Goal: Task Accomplishment & Management: Use online tool/utility

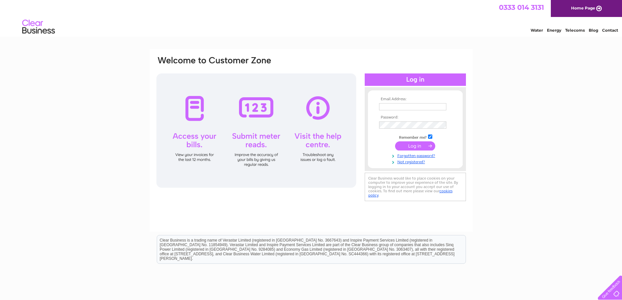
type input "[EMAIL_ADDRESS][DOMAIN_NAME]"
click at [411, 146] on input "submit" at bounding box center [415, 145] width 40 height 9
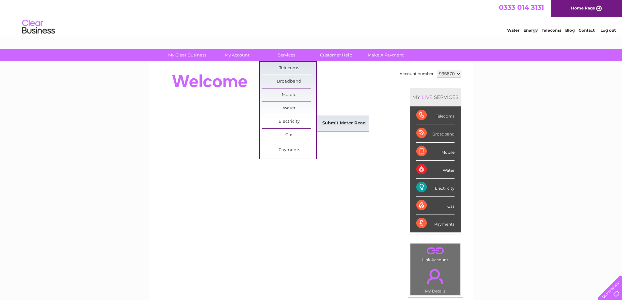
click at [333, 123] on link "Submit Meter Read" at bounding box center [344, 123] width 54 height 13
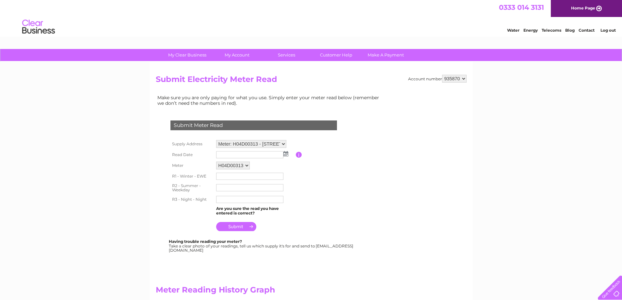
click at [287, 156] on img at bounding box center [286, 153] width 5 height 5
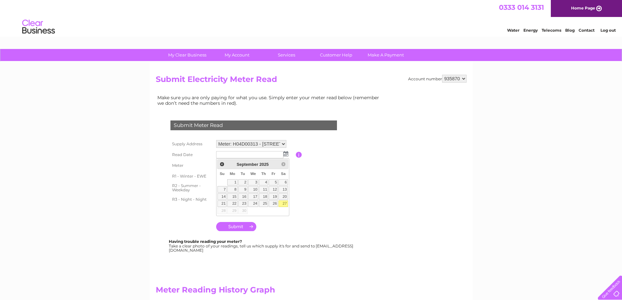
click at [284, 203] on link "27" at bounding box center [283, 204] width 9 height 7
type input "2025/09/27"
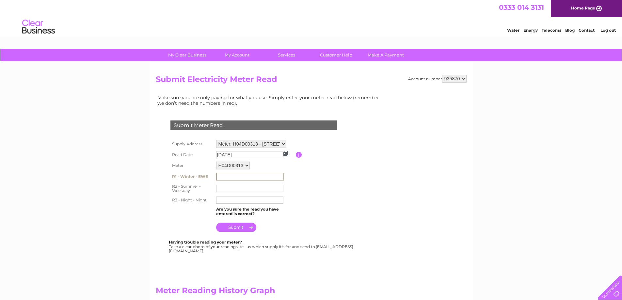
click at [229, 177] on input "text" at bounding box center [250, 177] width 68 height 8
type input "55196"
click at [229, 187] on input "text" at bounding box center [250, 188] width 68 height 8
type input "81186"
click at [233, 201] on input "text" at bounding box center [249, 199] width 67 height 7
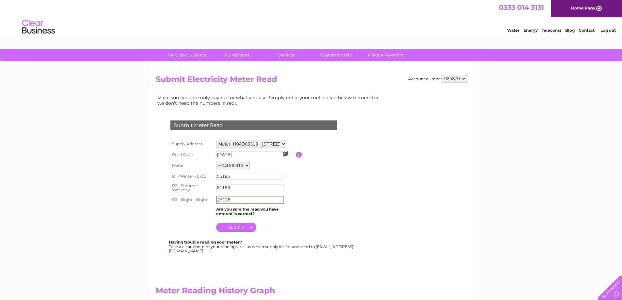
click at [237, 200] on input "27126" at bounding box center [250, 200] width 68 height 8
type input "27126"
click at [233, 227] on input "submit" at bounding box center [236, 226] width 40 height 9
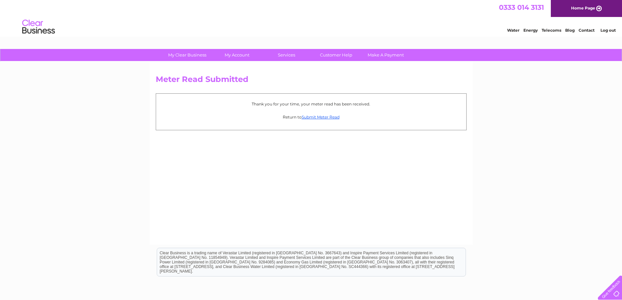
click at [609, 30] on link "Log out" at bounding box center [608, 30] width 15 height 5
